Goal: Task Accomplishment & Management: Manage account settings

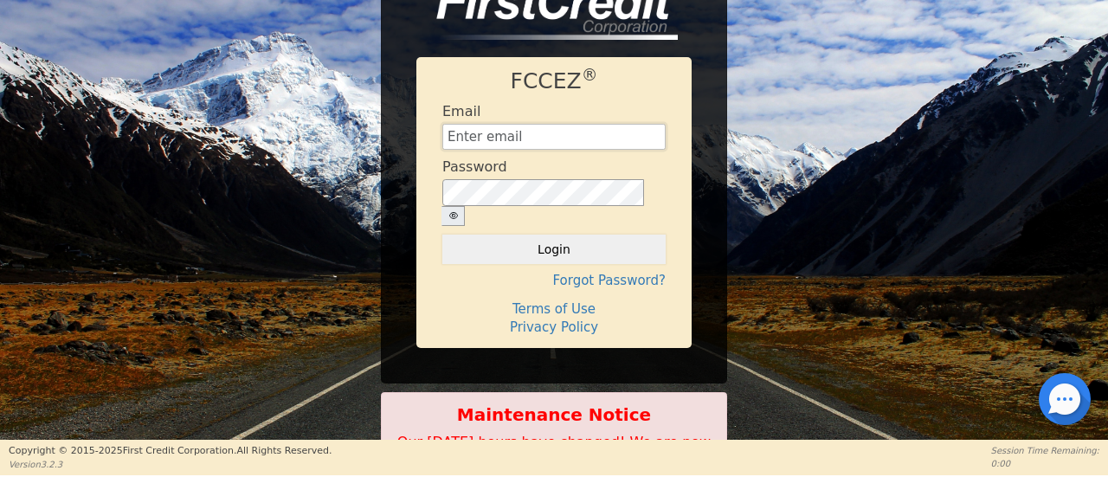
type input "[EMAIL_ADDRESS][DOMAIN_NAME]"
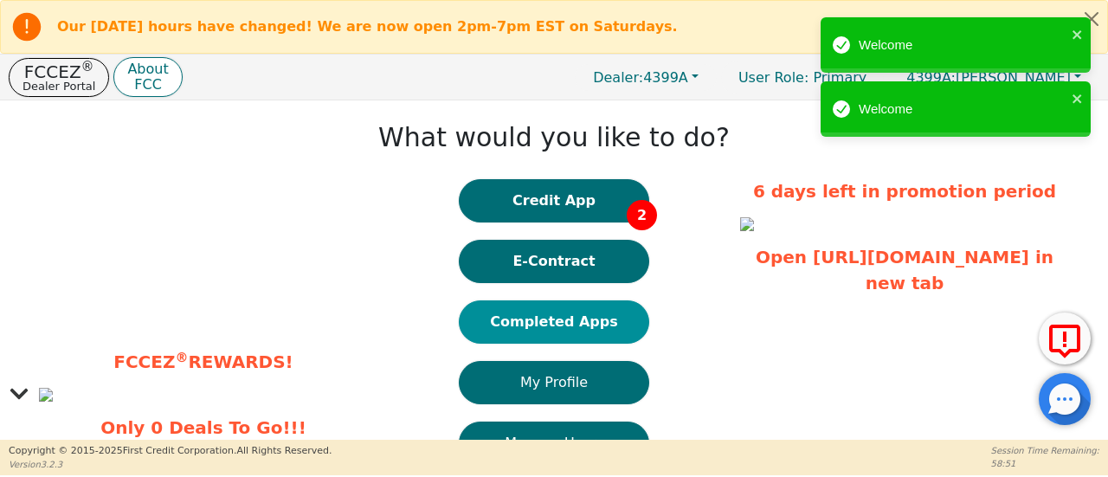
click at [594, 328] on button "Completed Apps" at bounding box center [554, 321] width 190 height 43
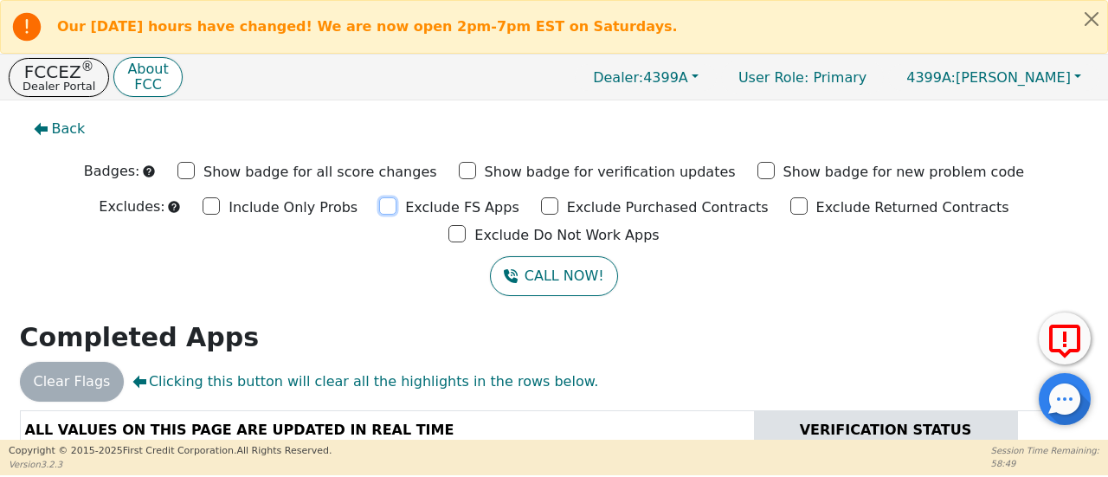
click at [379, 207] on input "Exclude FS Apps" at bounding box center [387, 205] width 17 height 17
checkbox input "true"
click at [541, 206] on input "Exclude Purchased Contracts" at bounding box center [549, 205] width 17 height 17
checkbox input "true"
click at [790, 206] on input "Exclude Returned Contracts" at bounding box center [798, 205] width 17 height 17
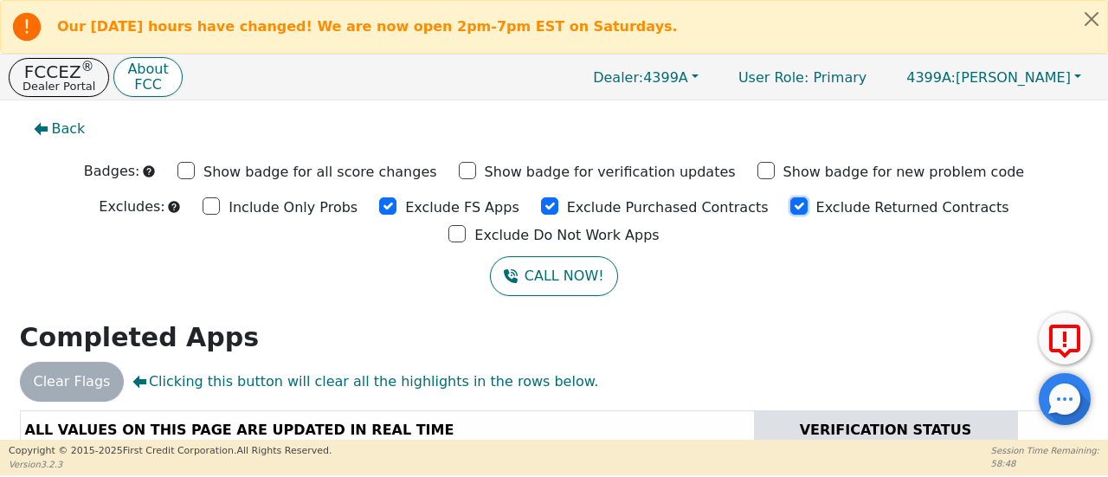
checkbox input "true"
click at [466, 225] on input "Exclude Do Not Work Apps" at bounding box center [456, 233] width 17 height 17
checkbox input "true"
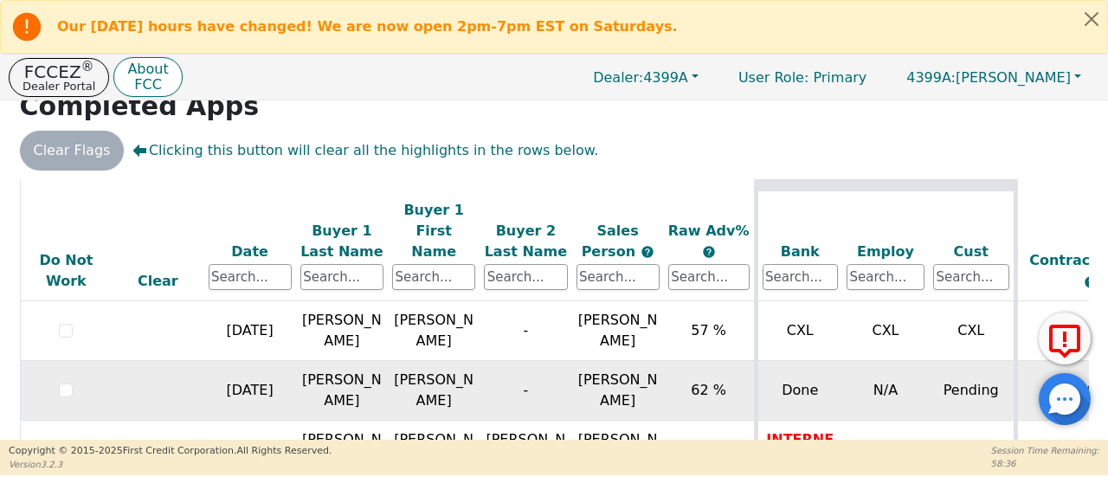
scroll to position [52, 0]
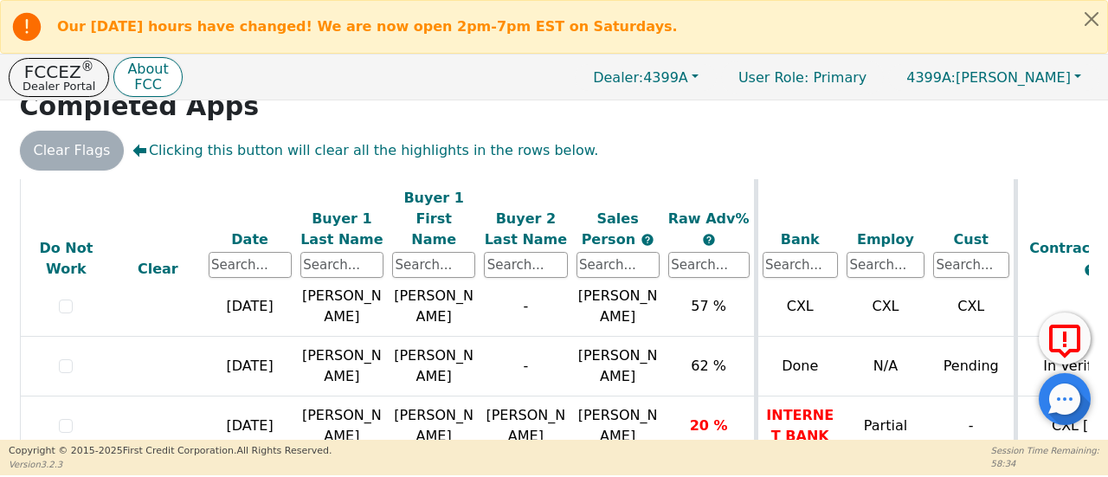
click at [1071, 345] on icon at bounding box center [1065, 341] width 42 height 43
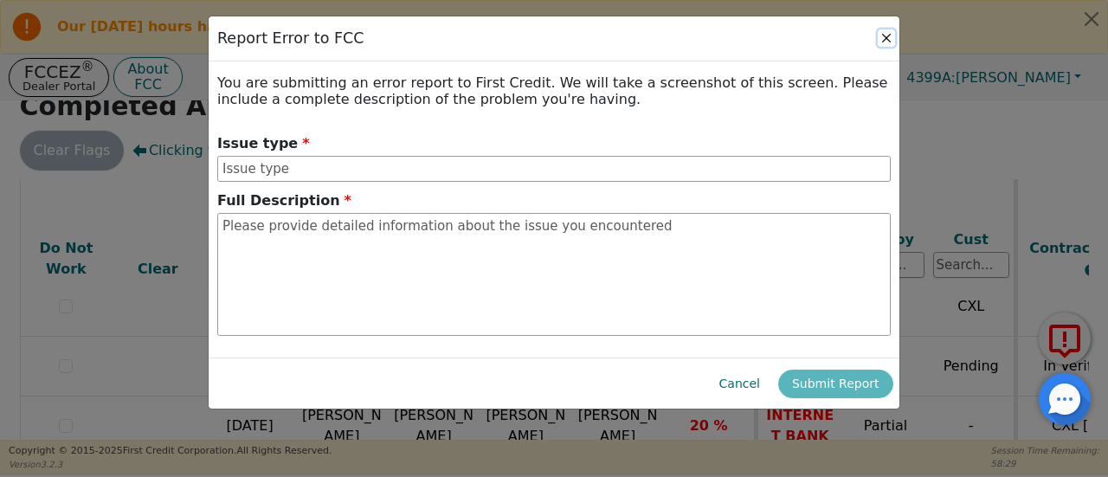
click at [885, 36] on button "Close" at bounding box center [886, 37] width 17 height 17
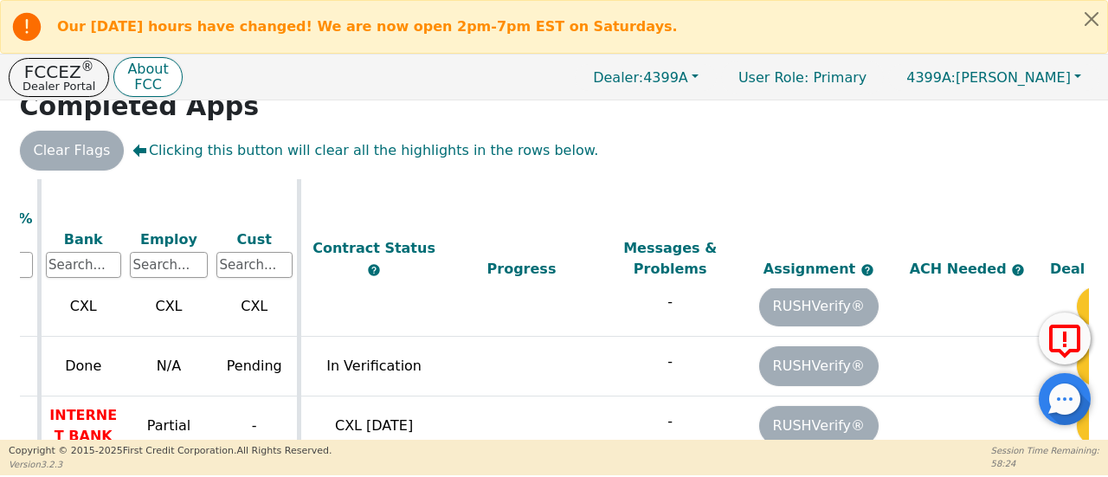
scroll to position [52, 708]
